Goal: Information Seeking & Learning: Compare options

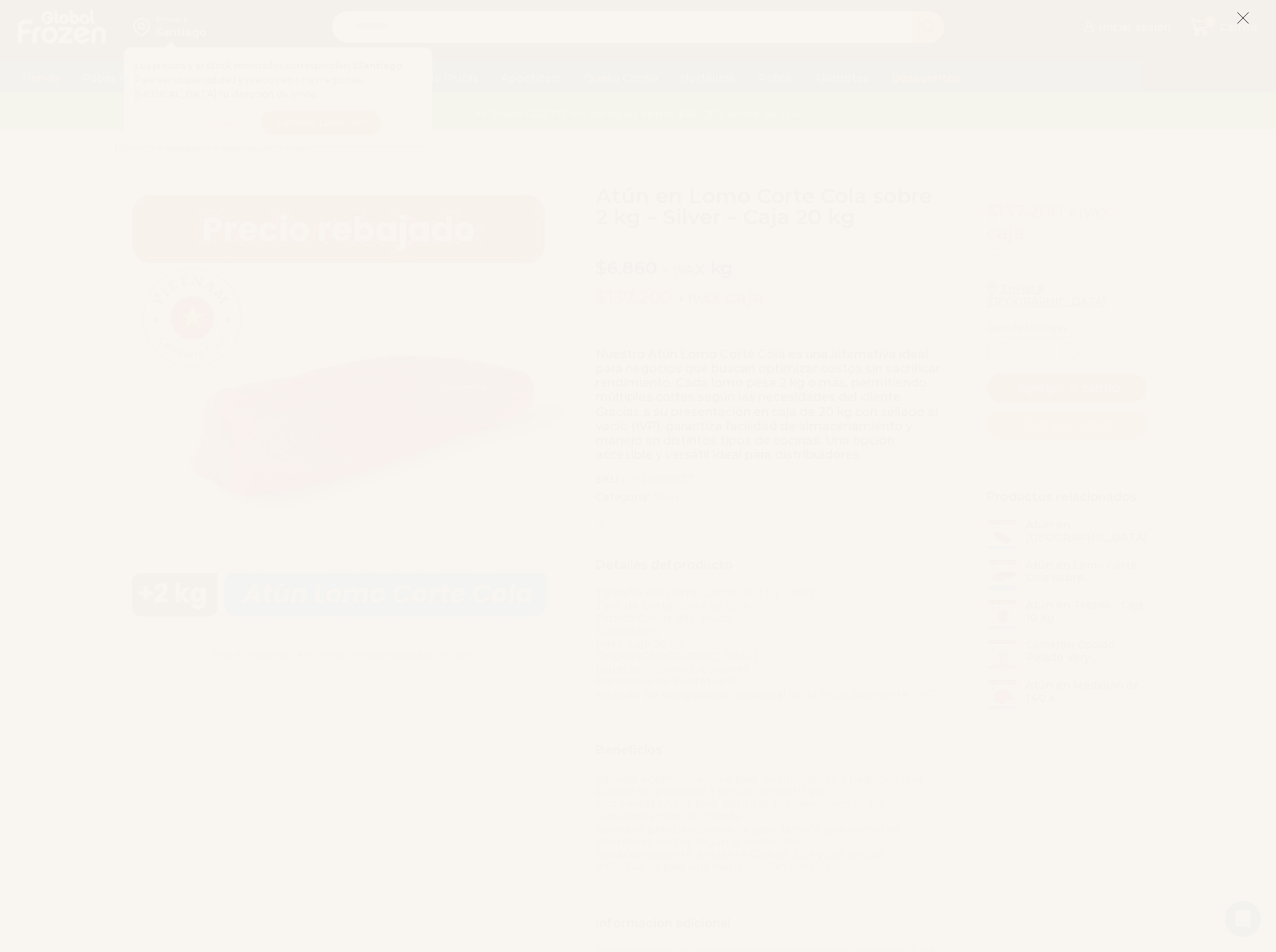
click at [1246, 20] on icon at bounding box center [1244, 17] width 13 height 13
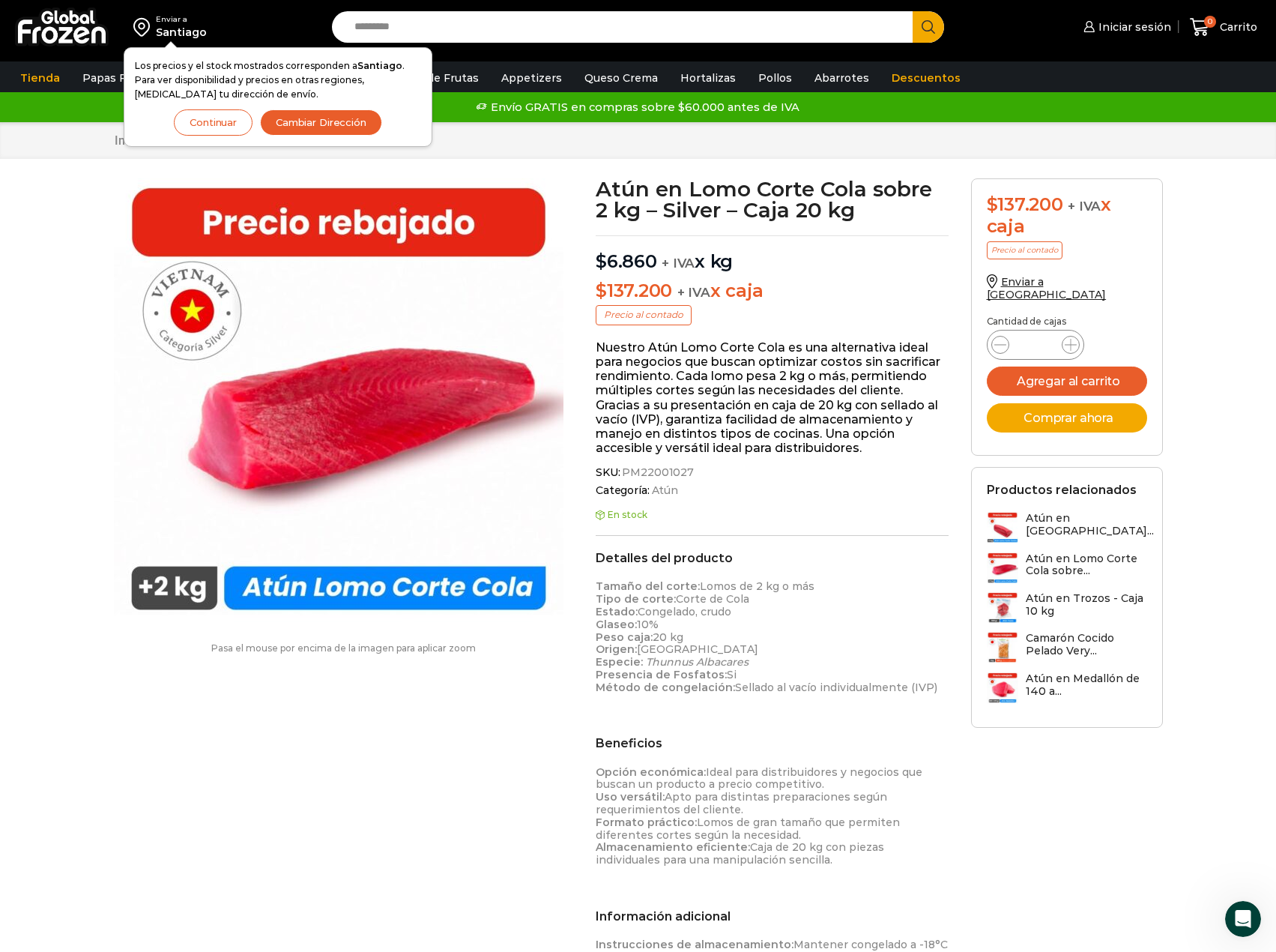
click at [212, 132] on button "Continuar" at bounding box center [213, 122] width 78 height 26
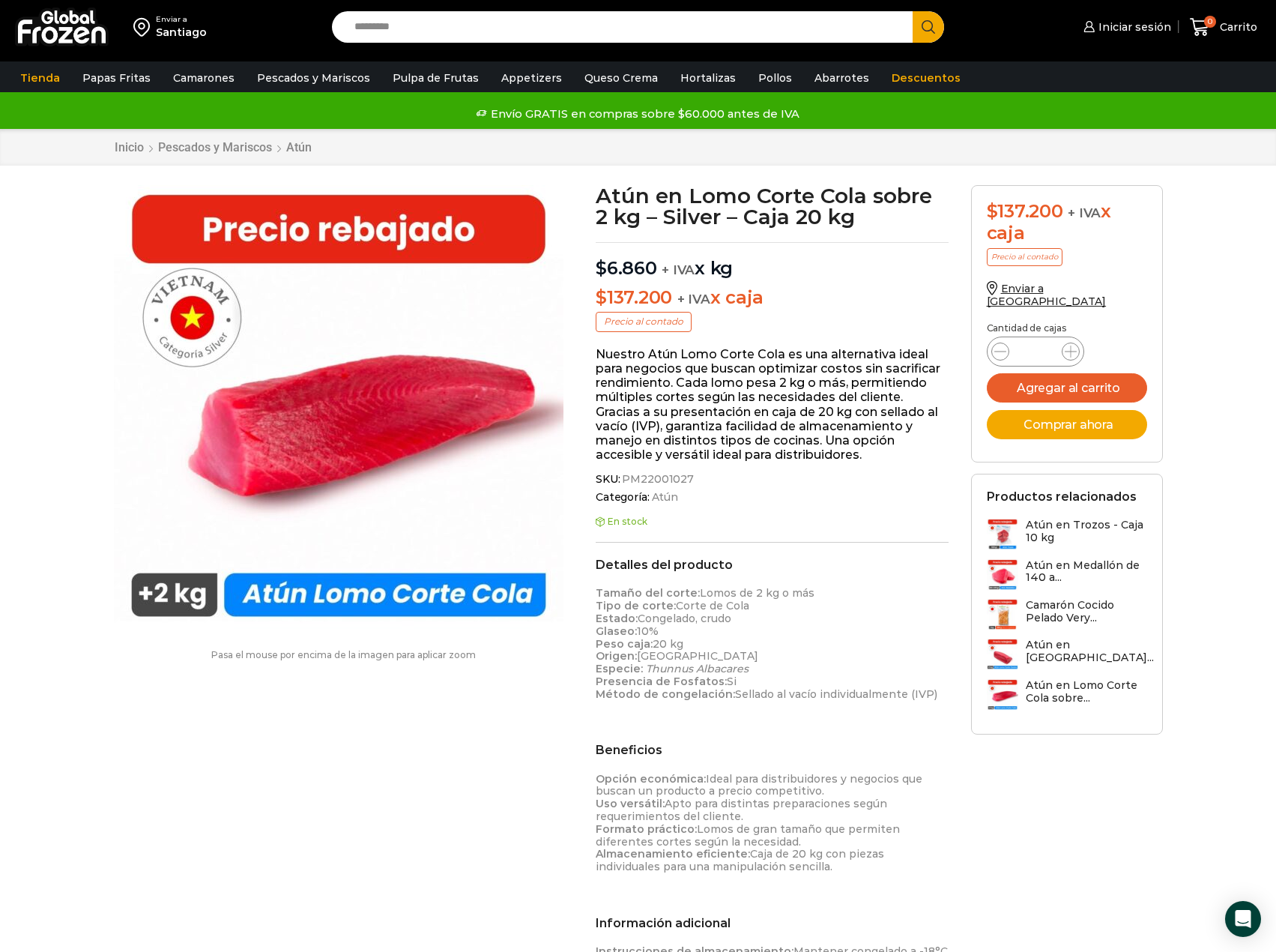
click at [1073, 519] on h3 "Atún en Trozos - Caja 10 kg" at bounding box center [1087, 531] width 122 height 26
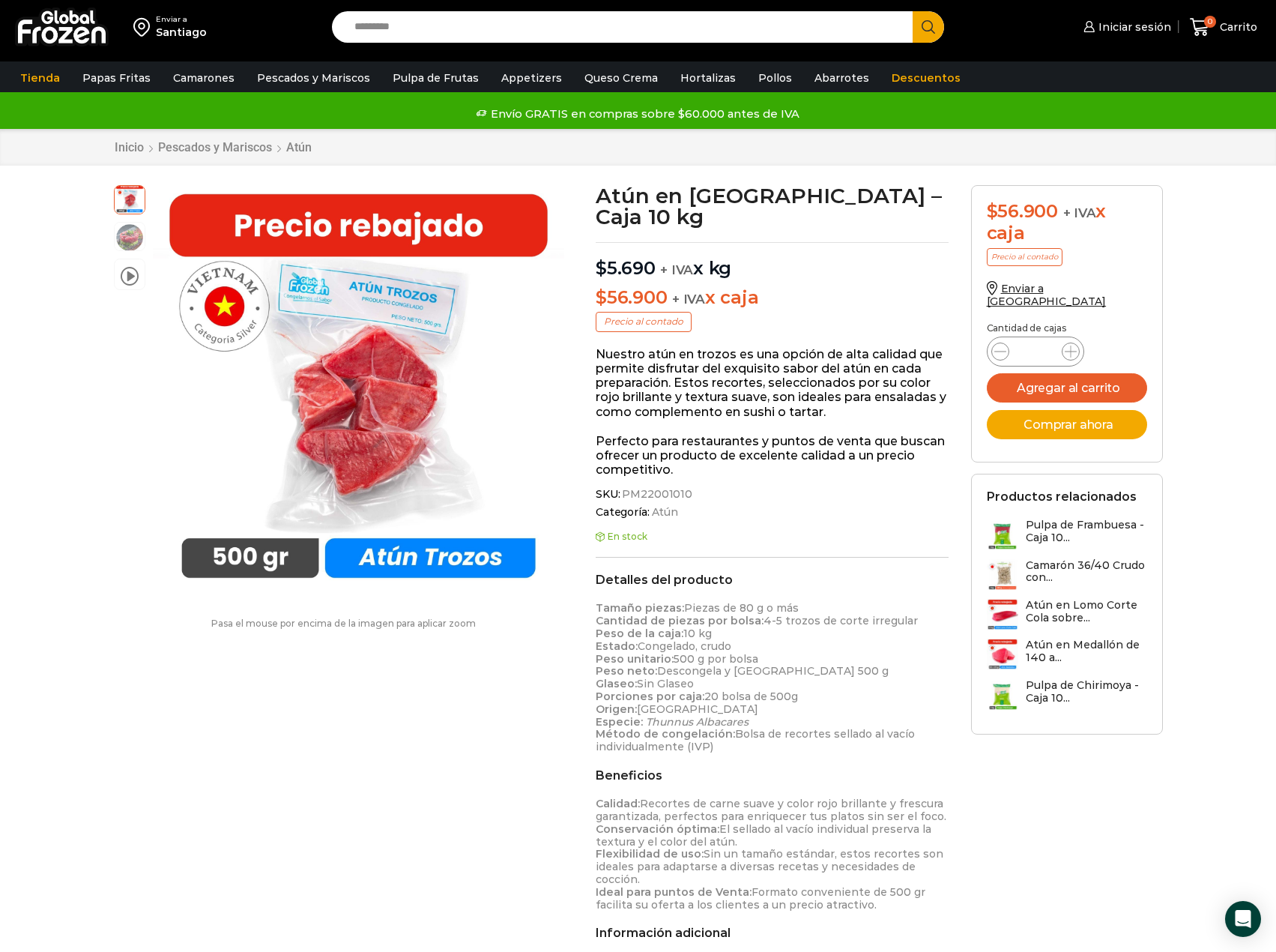
click at [1075, 639] on h3 "Atún en Medallón de 140 a..." at bounding box center [1087, 651] width 122 height 26
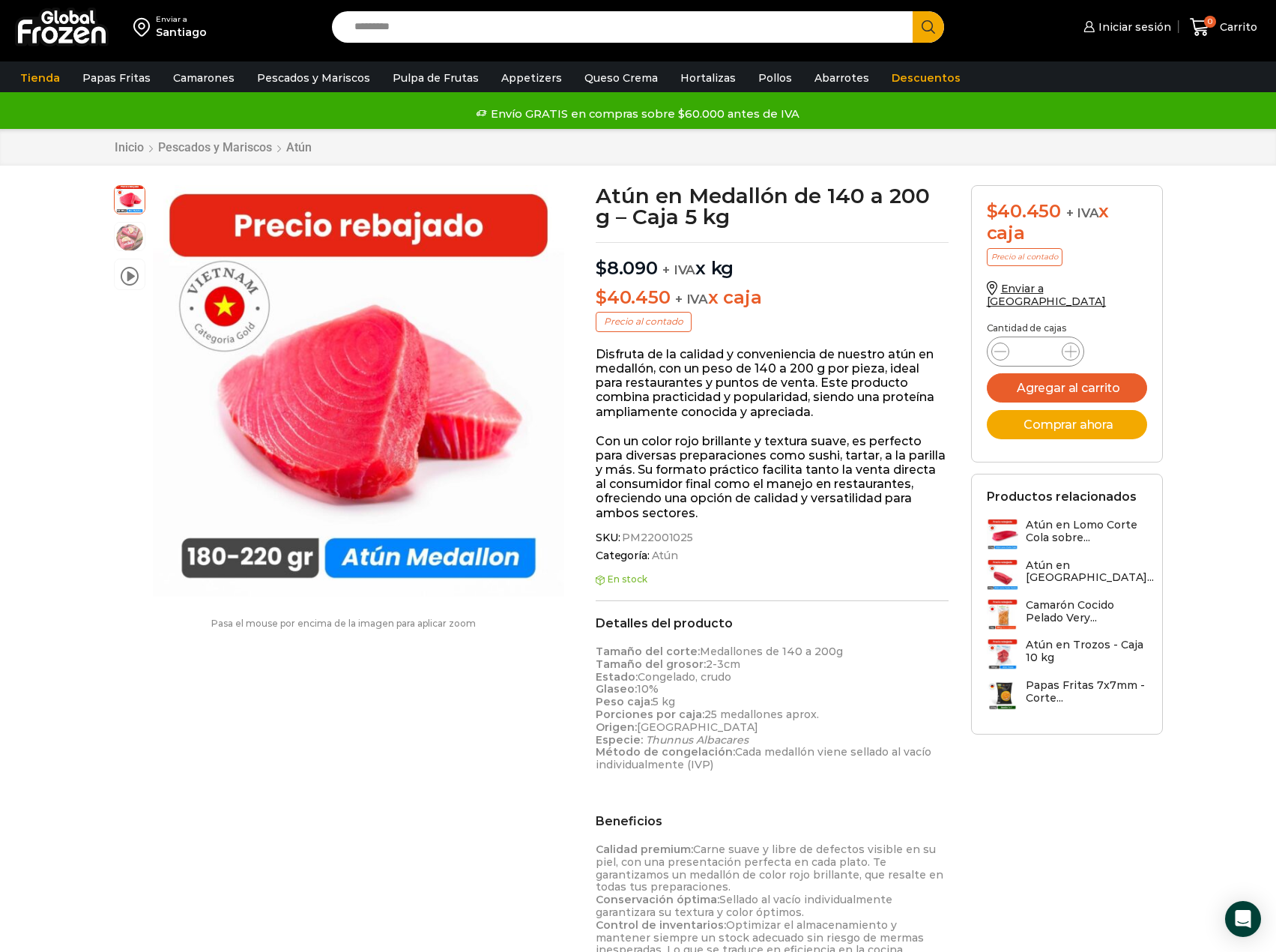
click at [1086, 559] on h3 "Atún en Lomo Corte Centro..." at bounding box center [1090, 571] width 128 height 26
click at [1040, 559] on h3 "Atún en [GEOGRAPHIC_DATA]..." at bounding box center [1090, 571] width 128 height 26
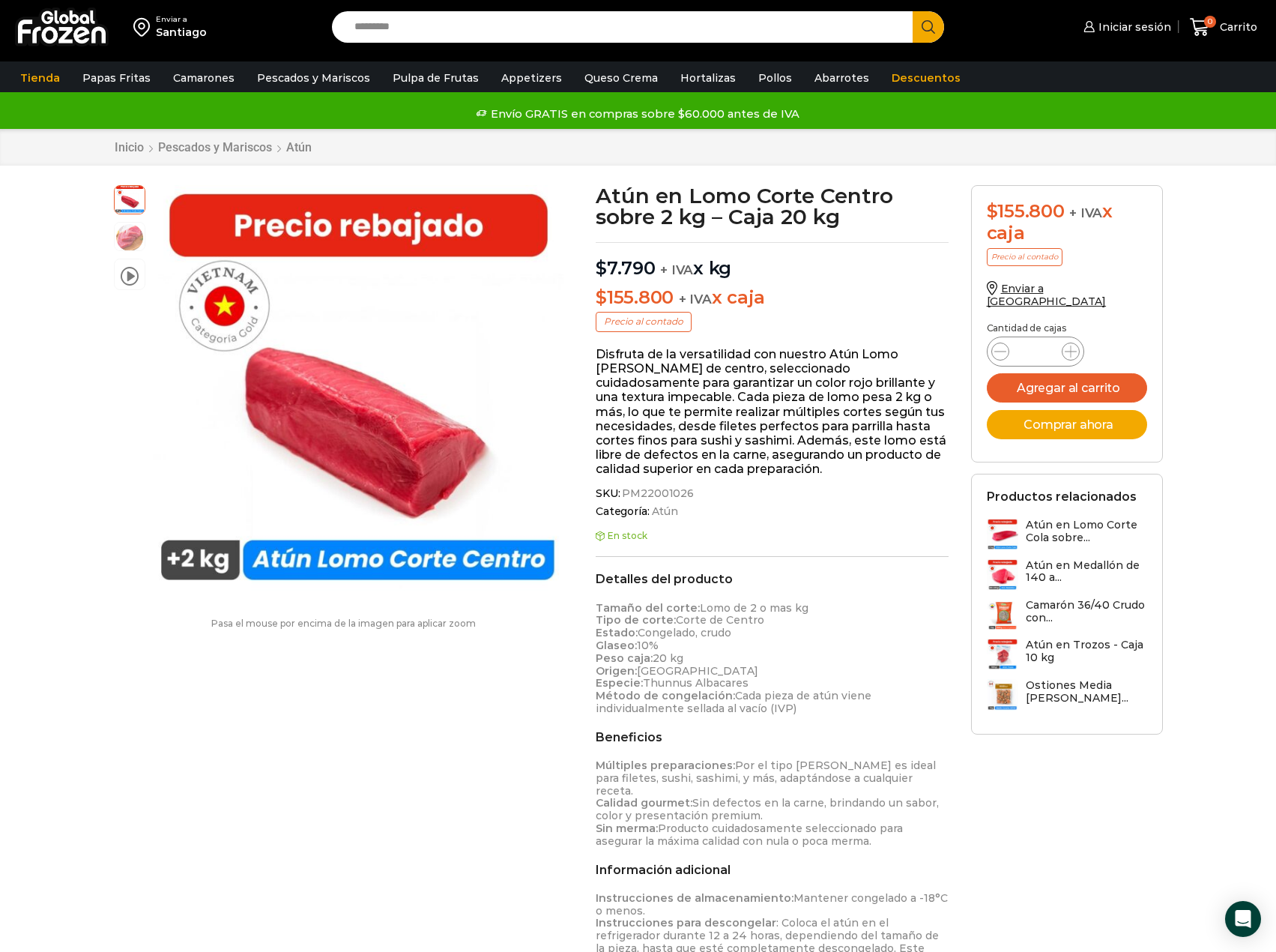
click at [1037, 519] on h3 "Atún en Lomo Corte Cola sobre..." at bounding box center [1087, 531] width 122 height 26
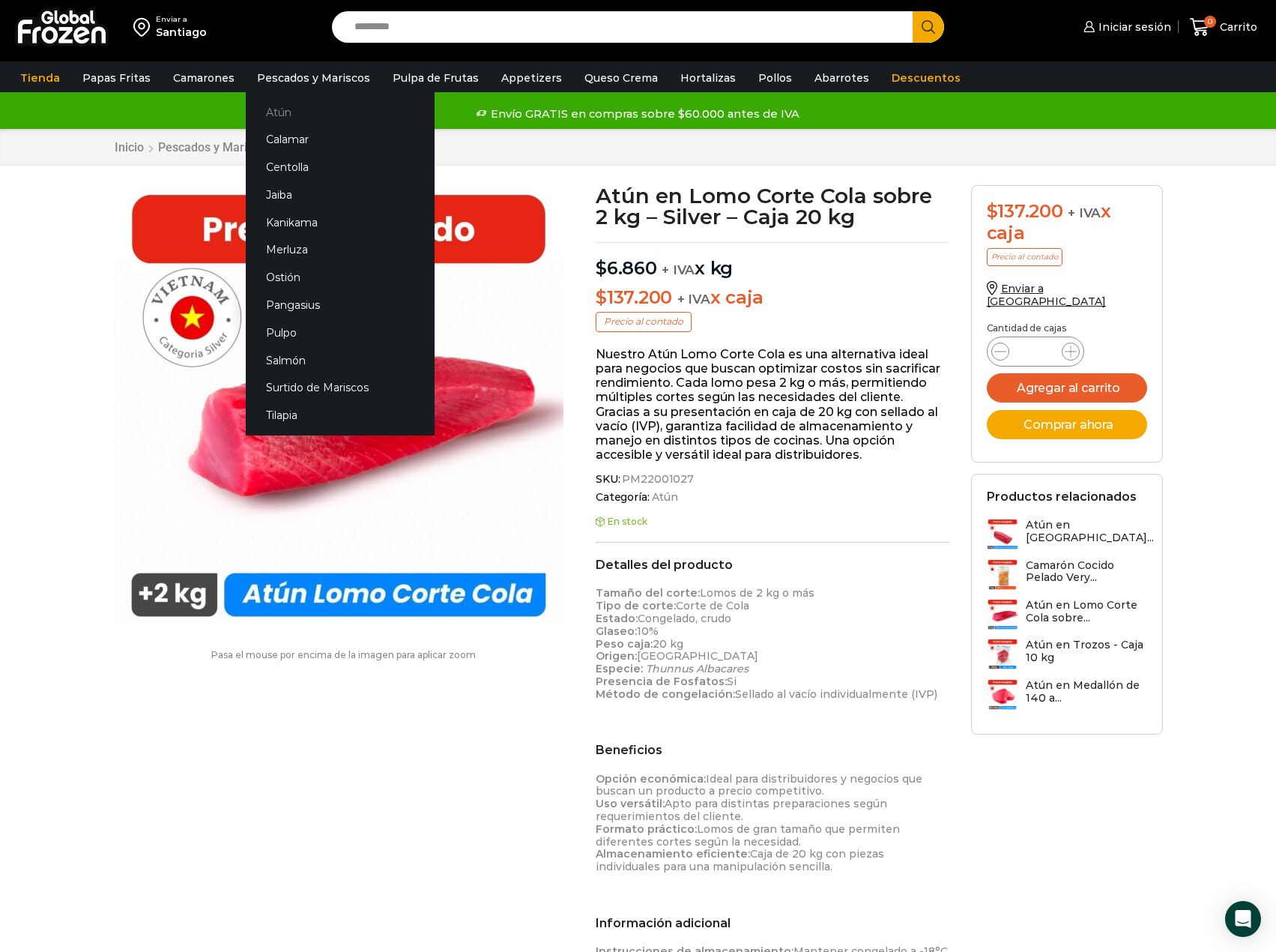
click at [273, 116] on link "Atún" at bounding box center [340, 112] width 189 height 27
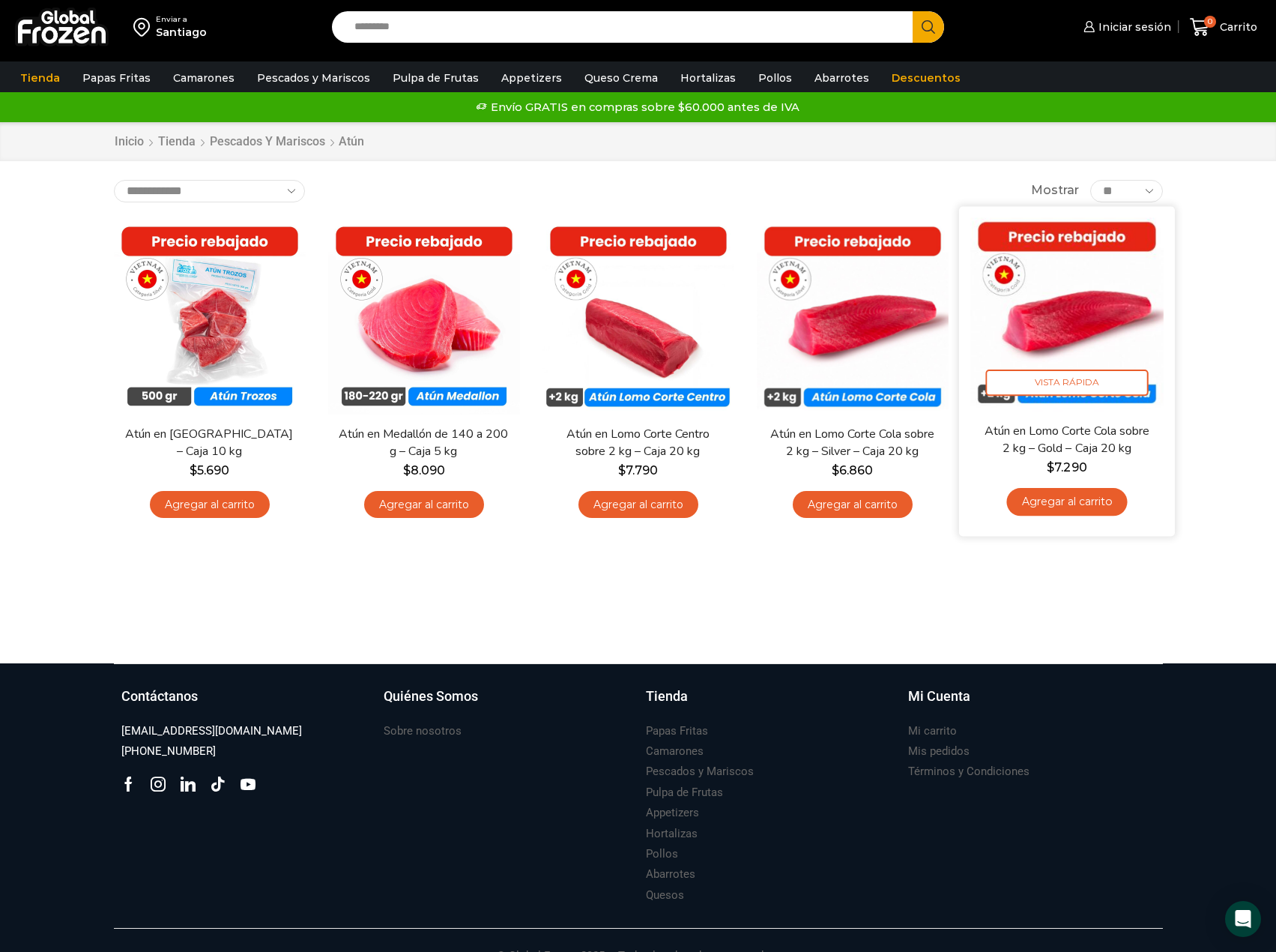
click at [1043, 296] on img at bounding box center [1067, 314] width 193 height 193
